Goal: Communication & Community: Share content

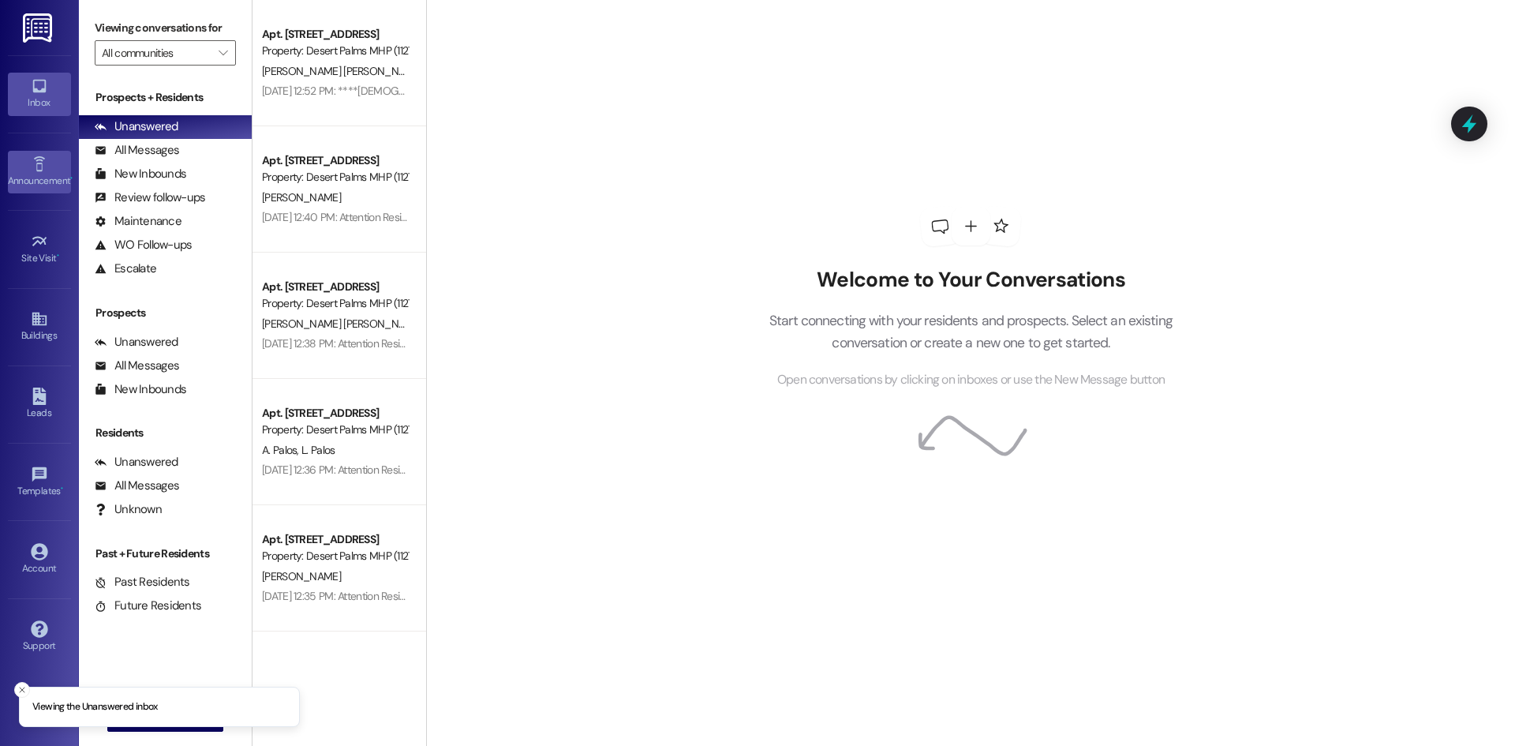
click at [30, 155] on link "Announcement •" at bounding box center [39, 172] width 63 height 43
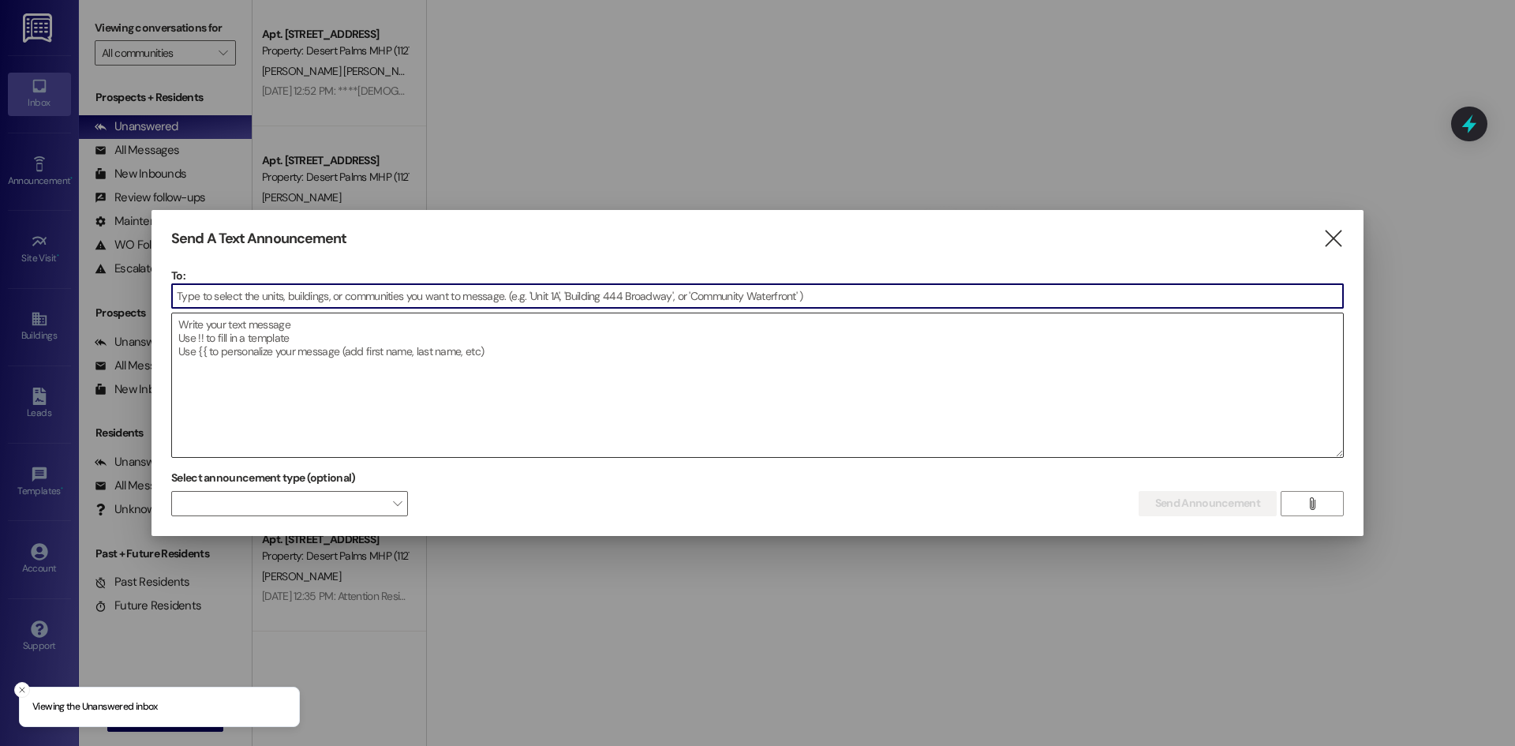
click at [238, 354] on textarea at bounding box center [757, 385] width 1171 height 144
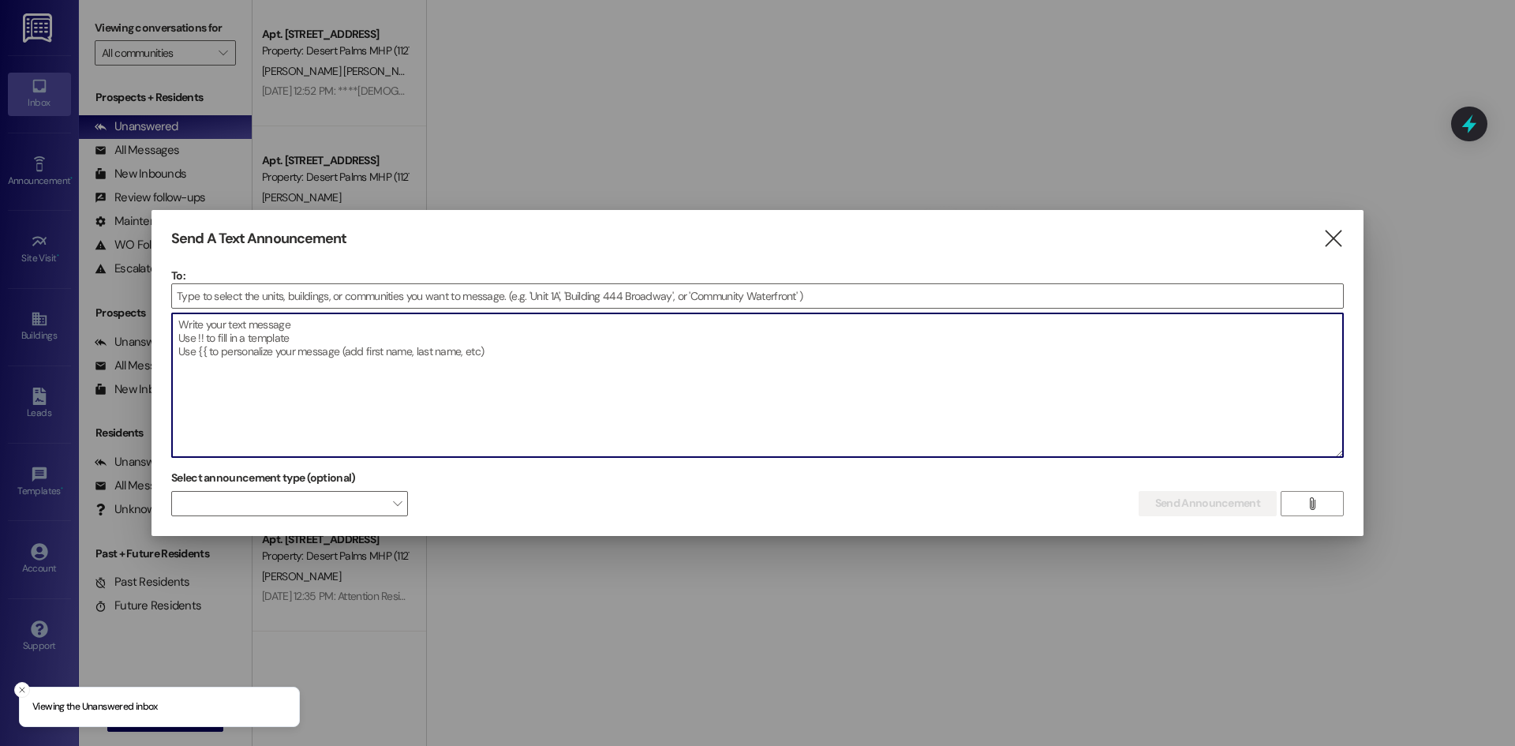
paste textarea "Please be advised that water will be shut off at 11:30 AM for Home 1-223 due to…"
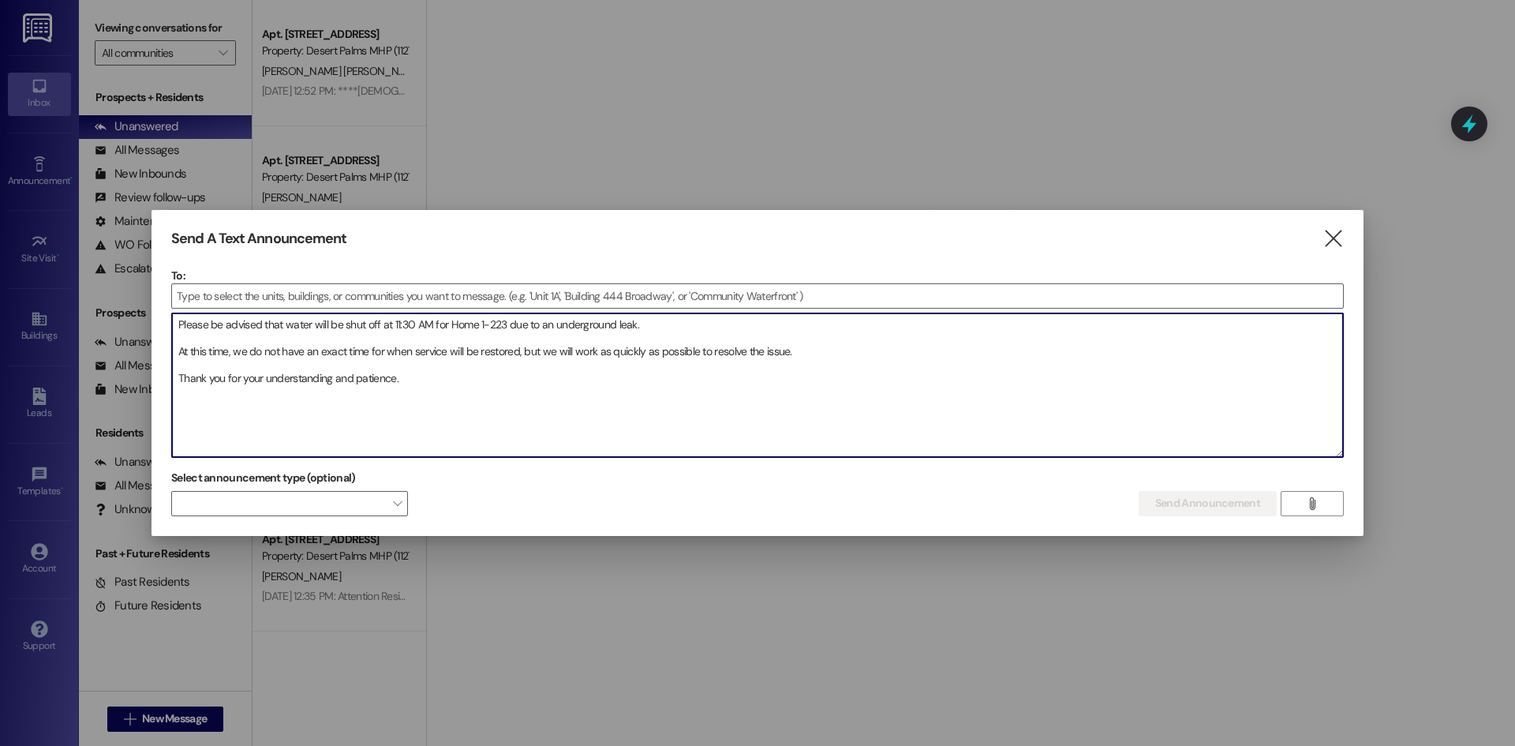
click at [187, 326] on textarea "Please be advised that water will be shut off at 11:30 AM for Home 1-223 due to…" at bounding box center [757, 385] width 1171 height 144
click at [174, 336] on textarea "Please be advised that water will be shut off at 11:30 AM for Home 1-223 due to…" at bounding box center [757, 385] width 1171 height 144
click at [201, 326] on textarea "Please be advised that water will be shut off at 11:30 AM for Home 1-223 due to…" at bounding box center [757, 385] width 1171 height 144
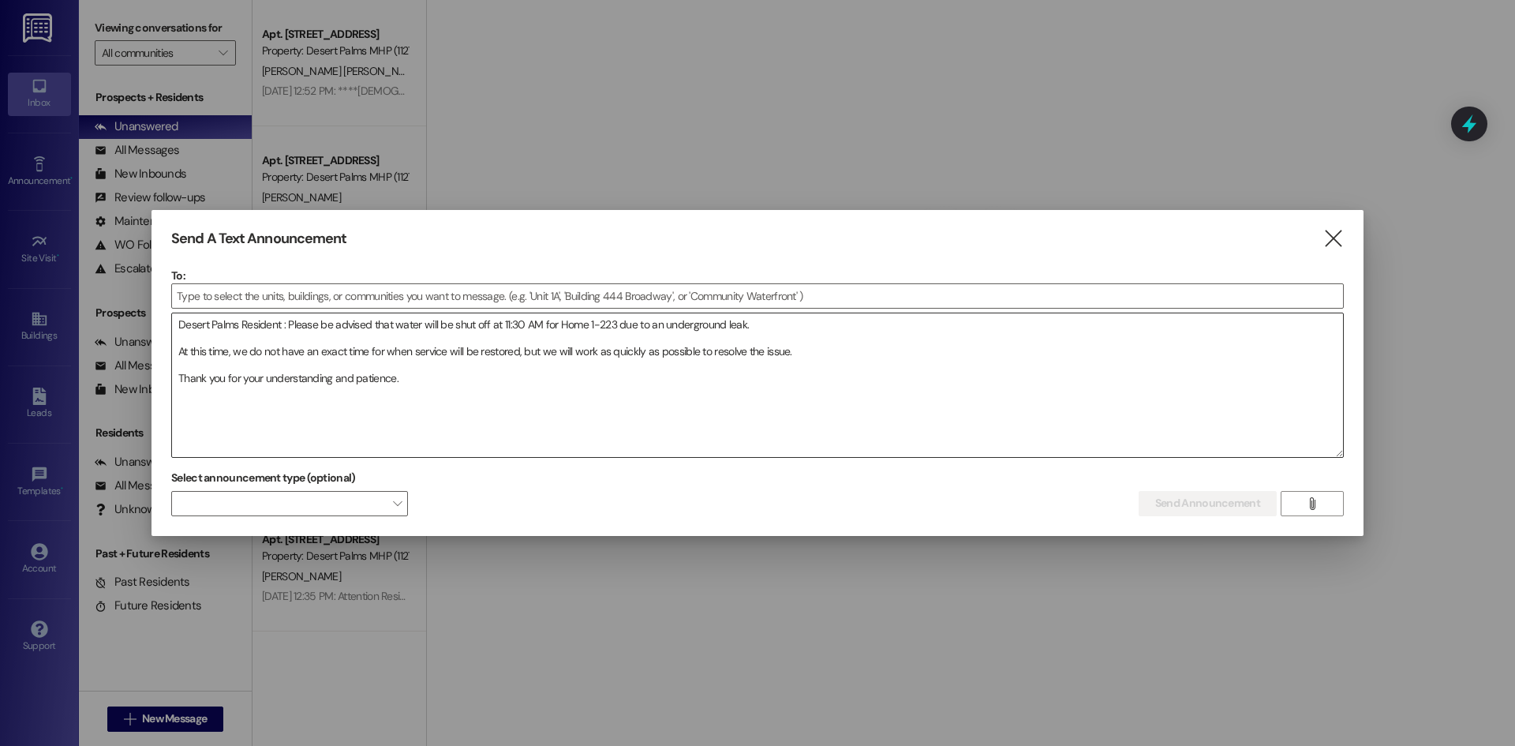
click at [430, 399] on textarea "Desert Palms Resident : Please be advised that water will be shut off at 11:30 …" at bounding box center [757, 385] width 1171 height 144
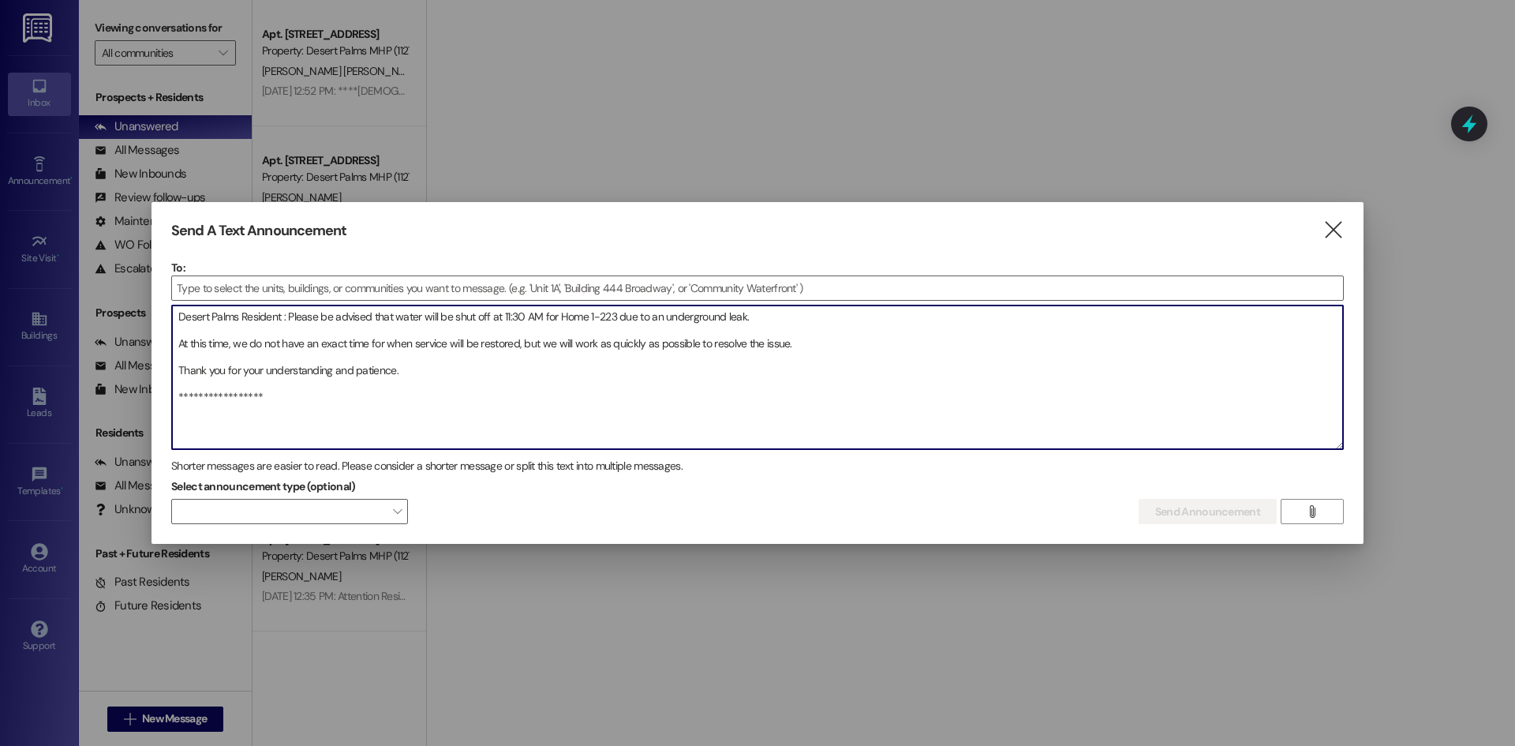
paste textarea "Por favor, tenga en cuenta que el agua será cortada a las 11:30 AM para la Casa…"
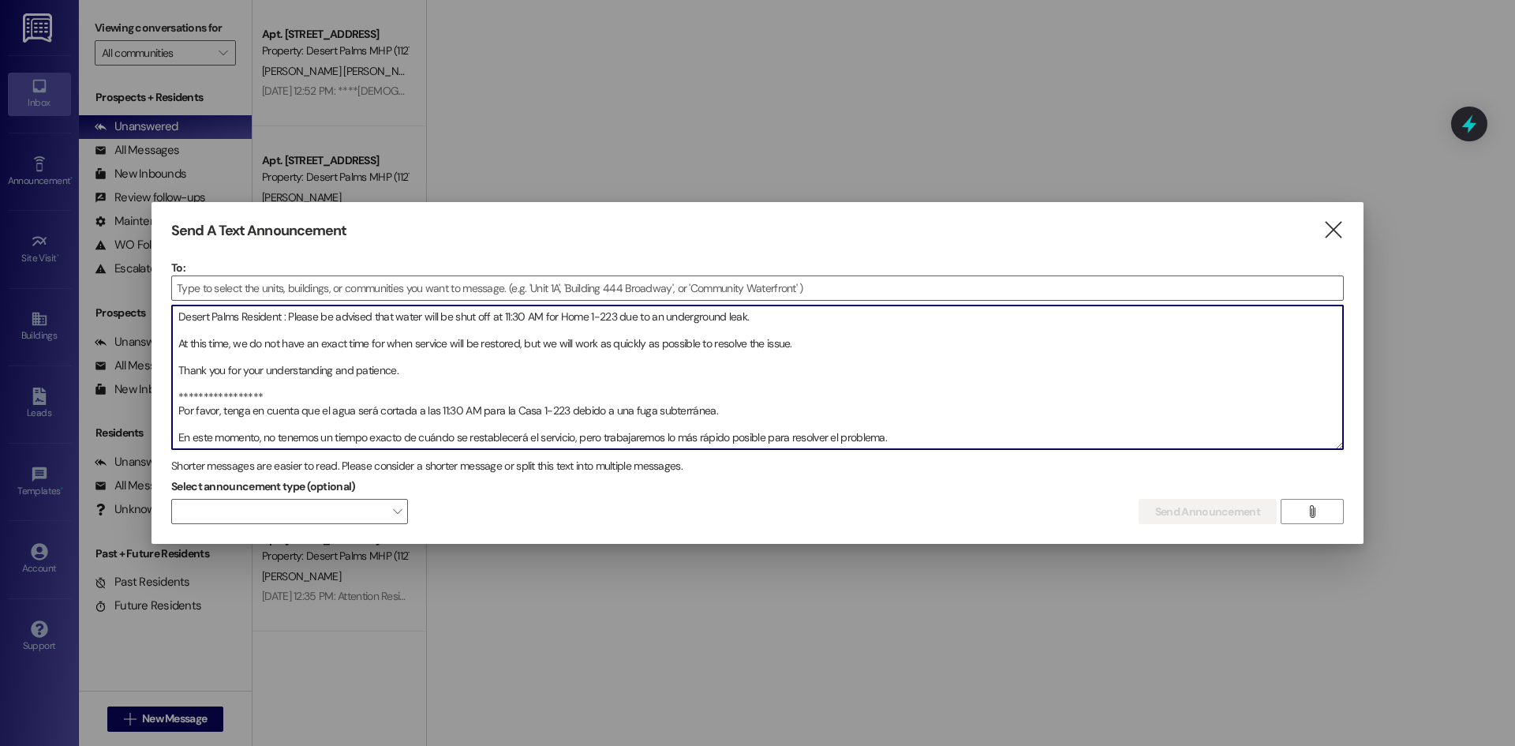
scroll to position [22, 0]
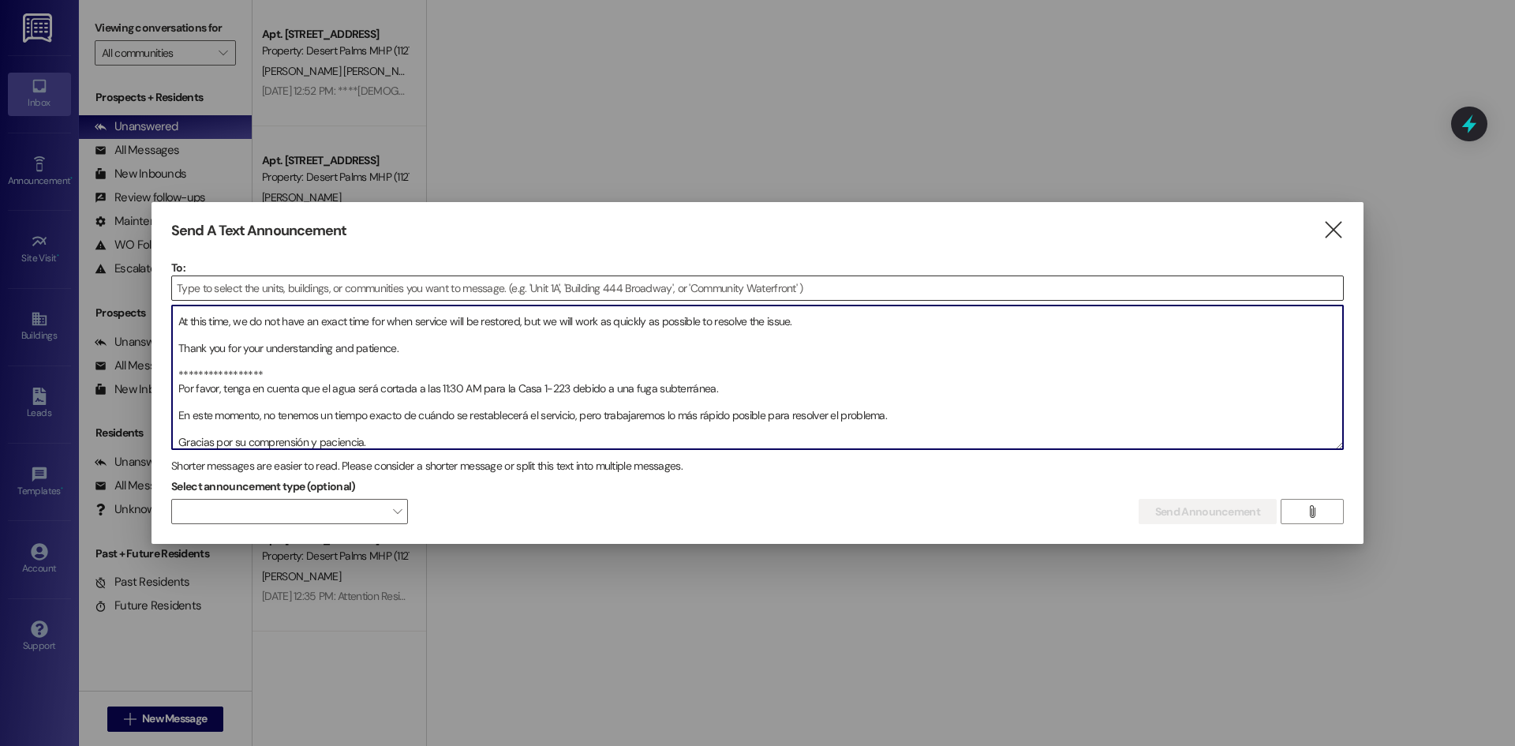
type textarea "**********"
click at [236, 282] on input at bounding box center [757, 288] width 1171 height 24
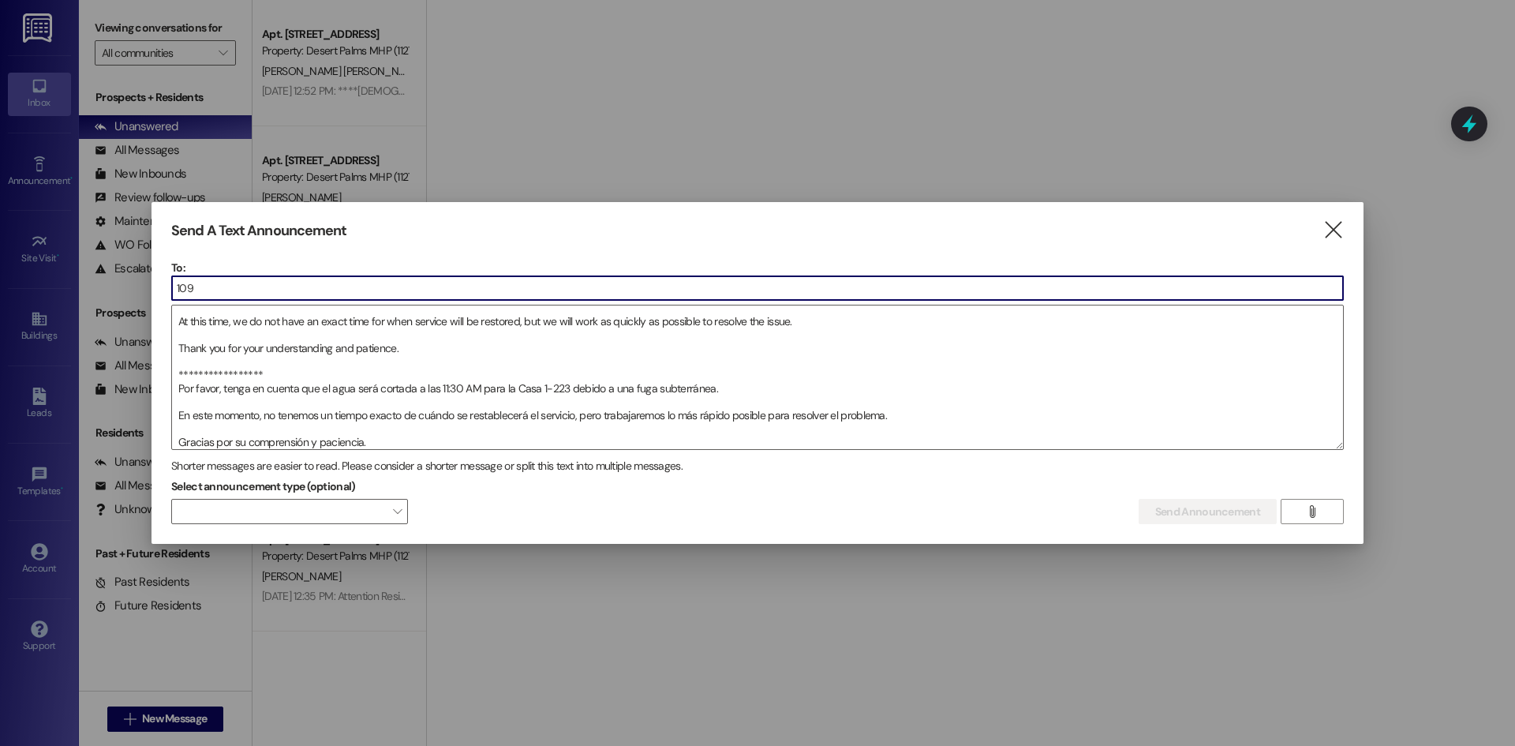
type input "1097"
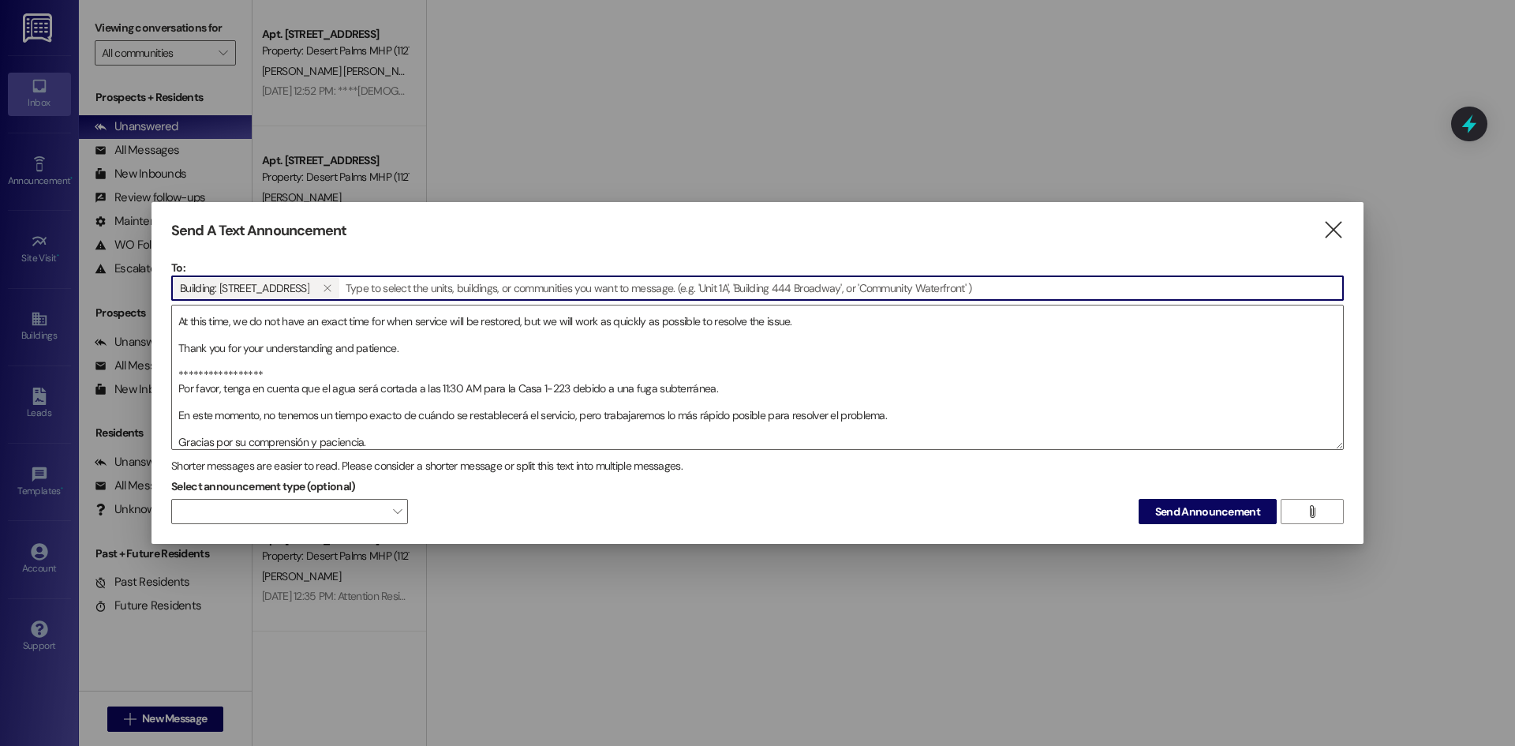
type input "n"
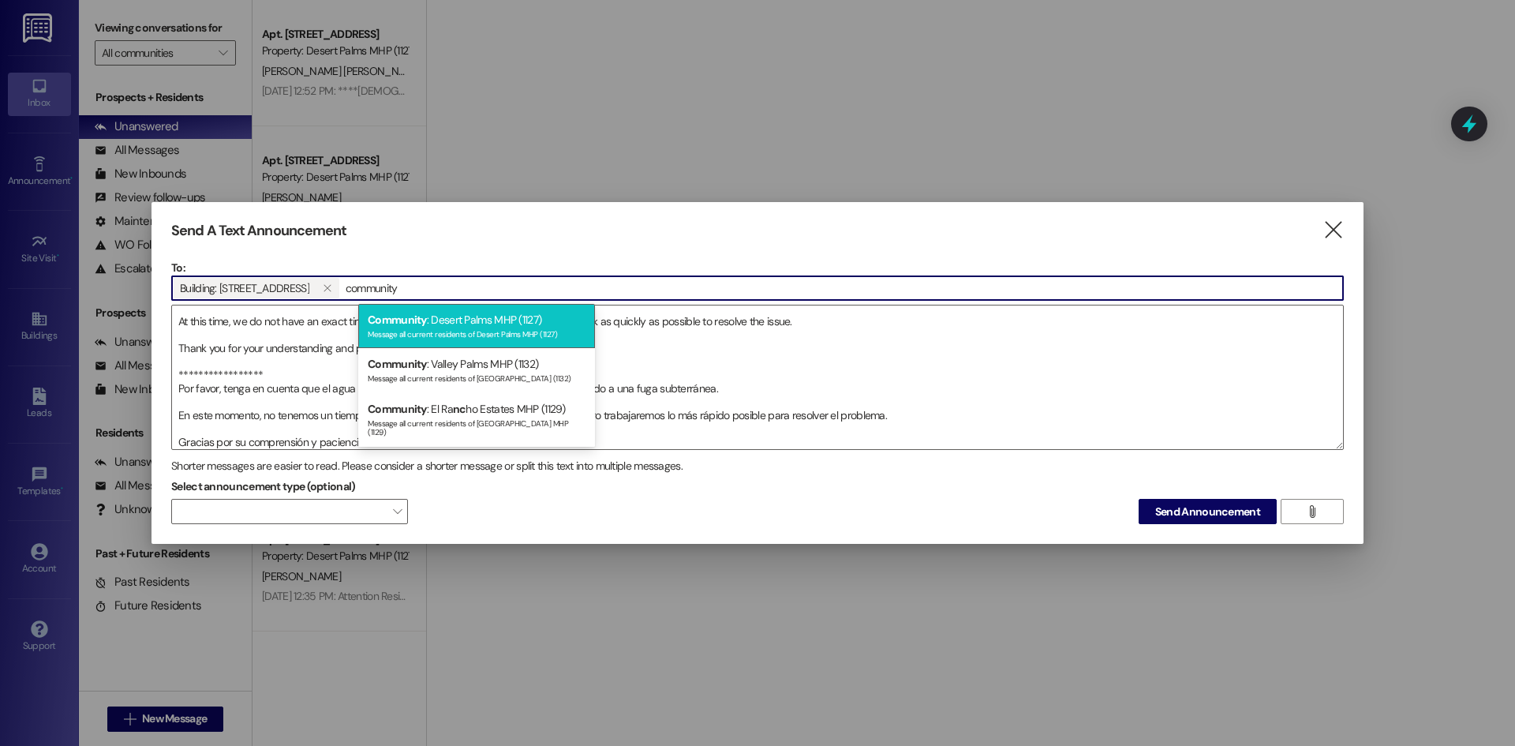
type input "community"
click at [530, 314] on div "Community : Desert Palms MHP (1127) Message all current residents of Desert Pal…" at bounding box center [476, 326] width 237 height 45
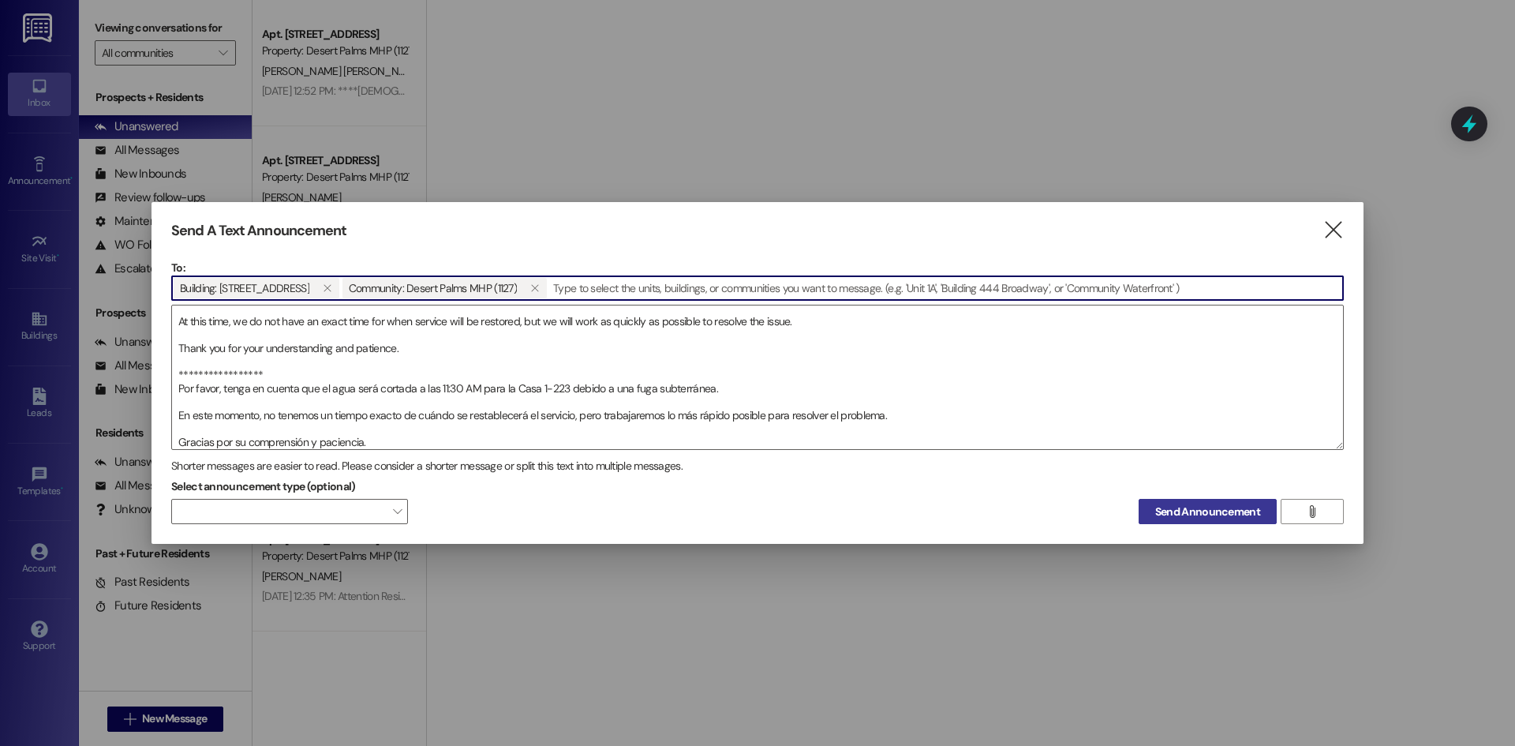
click at [1232, 515] on span "Send Announcement" at bounding box center [1208, 512] width 105 height 17
